Goal: Transaction & Acquisition: Download file/media

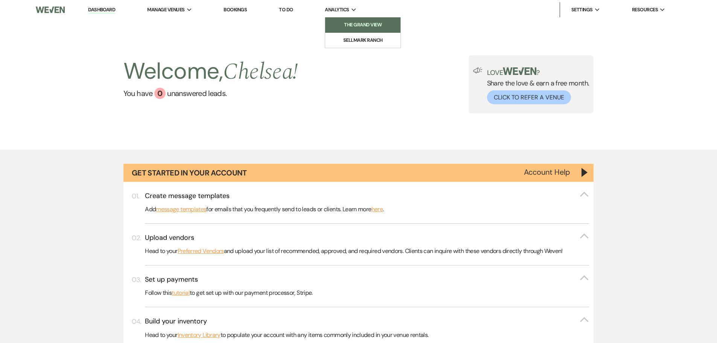
click at [354, 30] on link "The Grand View" at bounding box center [362, 24] width 75 height 15
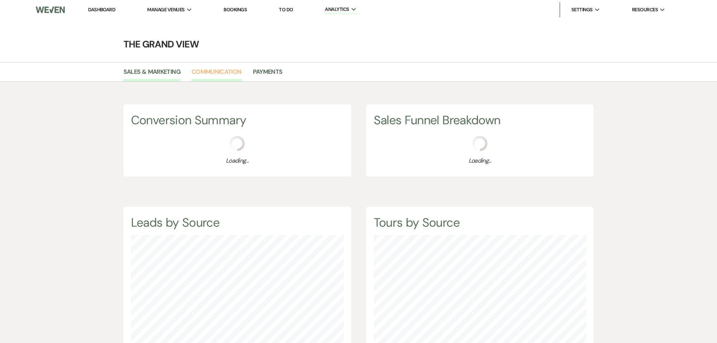
scroll to position [343, 717]
click at [161, 9] on span "Manage Venues" at bounding box center [165, 10] width 37 height 8
click at [188, 25] on li "The Grand View" at bounding box center [185, 25] width 68 height 8
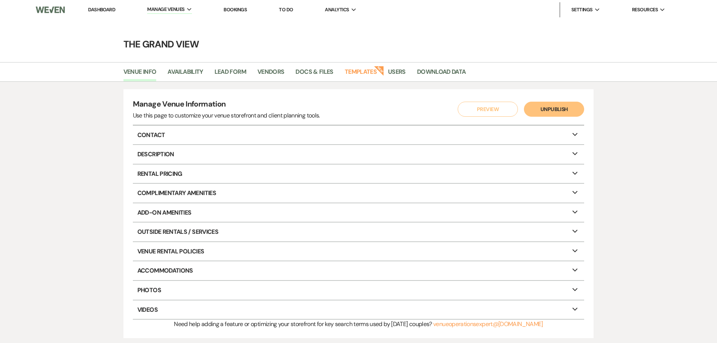
click at [449, 61] on main "The Grand View Venue Info Availability Lead Form Vendors Docs & Files Templates…" at bounding box center [358, 183] width 717 height 326
click at [439, 76] on link "Download Data" at bounding box center [441, 74] width 49 height 14
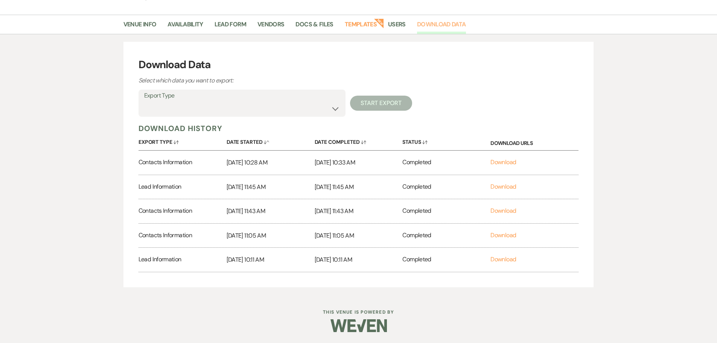
scroll to position [48, 0]
click at [278, 97] on label "Export Type" at bounding box center [242, 95] width 196 height 11
click at [281, 112] on select "Availability Calendar Information Category Templates Contacts Information Event…" at bounding box center [242, 108] width 196 height 15
click at [158, 121] on div "Download Data Select which data you want to export: Export Type Availability Ca…" at bounding box center [358, 163] width 470 height 245
click at [164, 110] on select "Availability Calendar Information Category Templates Contacts Information Event…" at bounding box center [242, 108] width 196 height 15
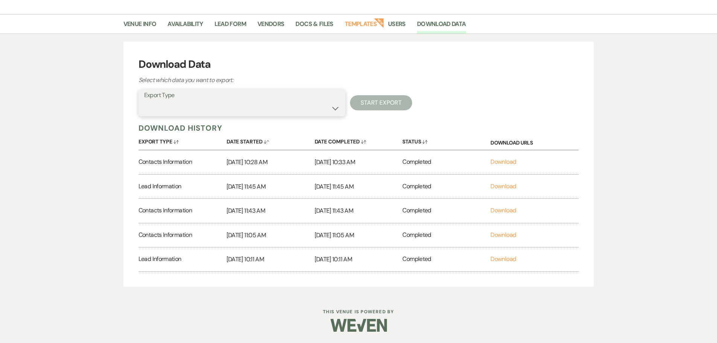
select select "contactsInfo"
click at [144, 101] on select "Availability Calendar Information Category Templates Contacts Information Event…" at bounding box center [242, 108] width 196 height 15
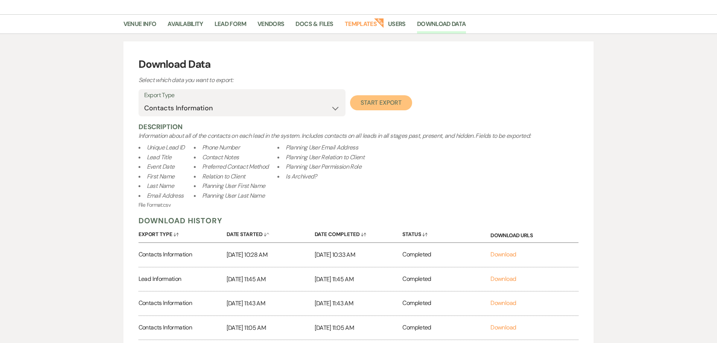
click at [394, 101] on button "Start Export" at bounding box center [381, 102] width 62 height 15
select select
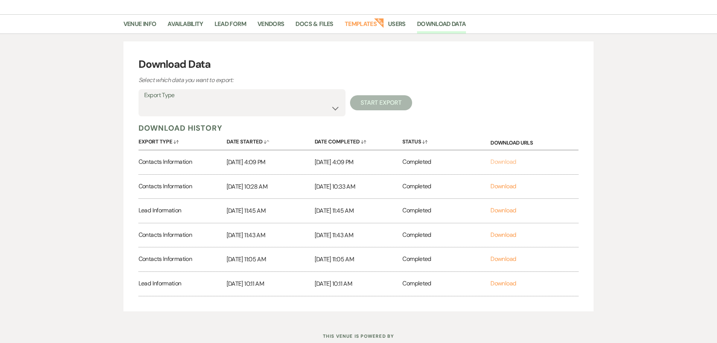
click at [512, 162] on link "Download" at bounding box center [503, 162] width 26 height 8
